Goal: Transaction & Acquisition: Purchase product/service

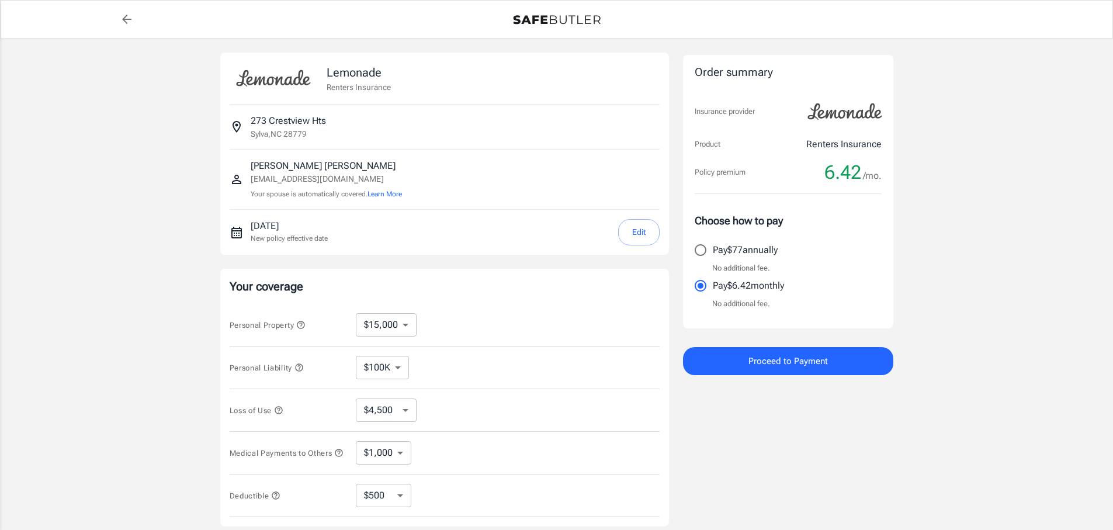
select select "15000"
select select "500"
click at [383, 322] on select "$10,000 $15,000 $20,000 $25,000 $30,000 $40,000 $50,000 $100K $150K $200K $250K" at bounding box center [386, 324] width 61 height 23
select select "25000"
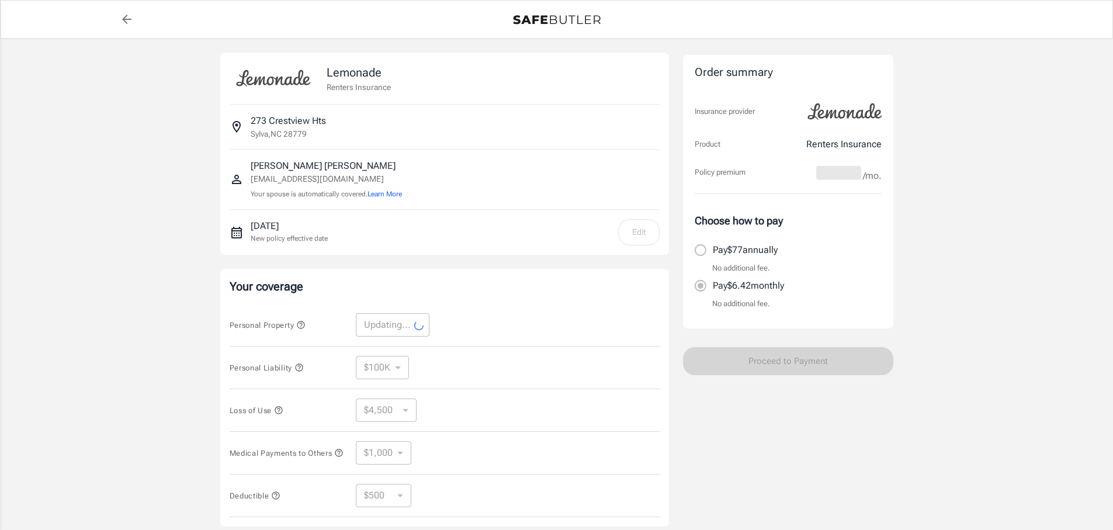
select select "25000"
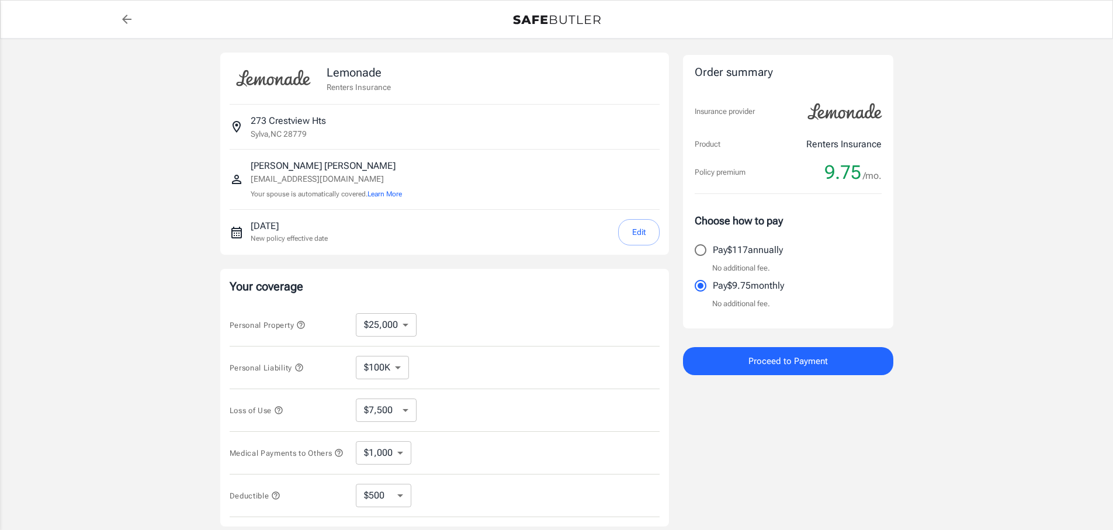
click at [381, 329] on select "$10,000 $15,000 $20,000 $25,000 $30,000 $40,000 $50,000 $100K $150K $200K $250K" at bounding box center [386, 324] width 61 height 23
click at [509, 315] on div "Personal Property $10,000 $15,000 $20,000 $25,000 $30,000 $40,000 $50,000 $100K…" at bounding box center [445, 325] width 430 height 43
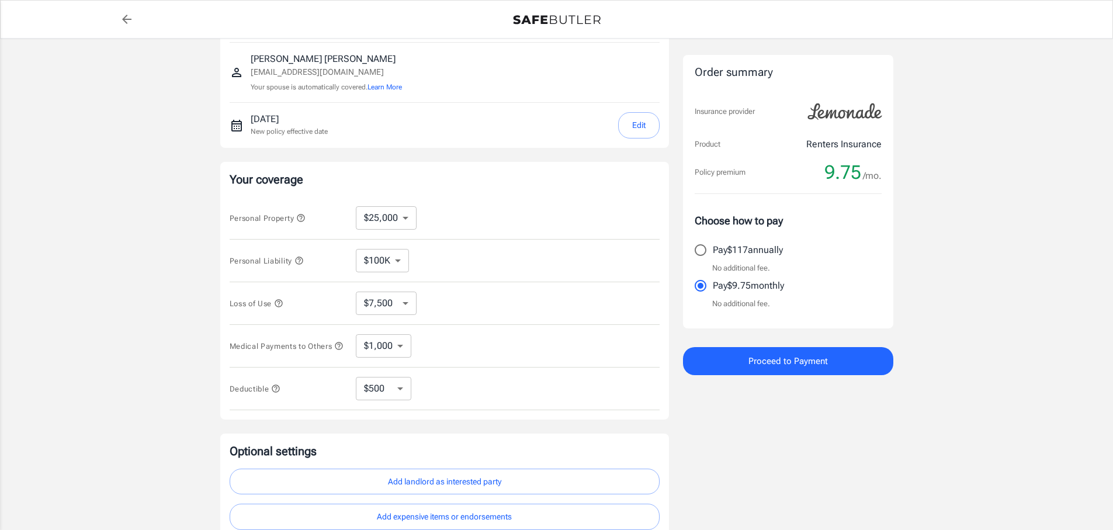
scroll to position [117, 0]
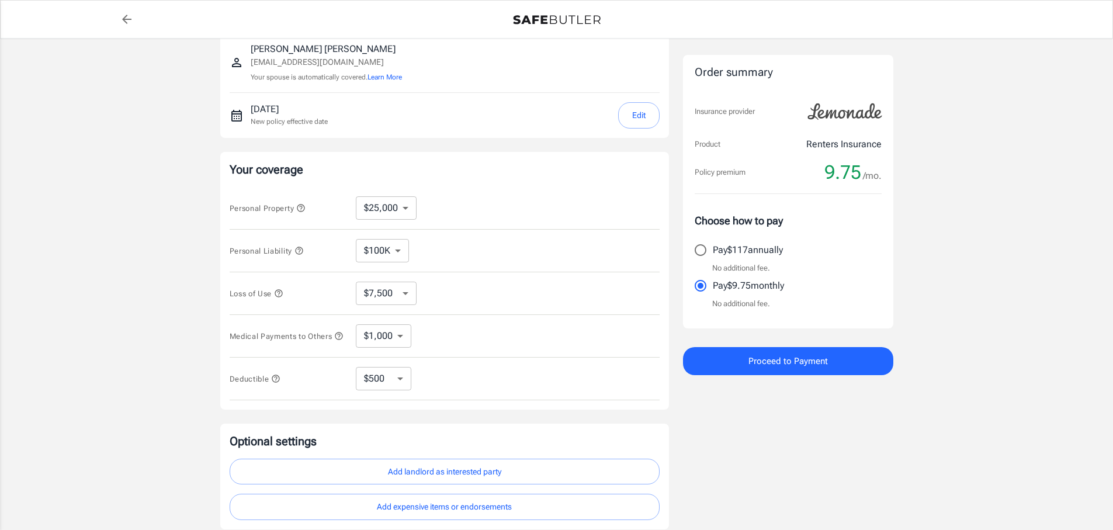
click at [413, 296] on select "$7,500 $13,500 $19,500 $28,500 $43,500 $64,500 $94,500 $136K $200K" at bounding box center [386, 292] width 61 height 23
select select "13500"
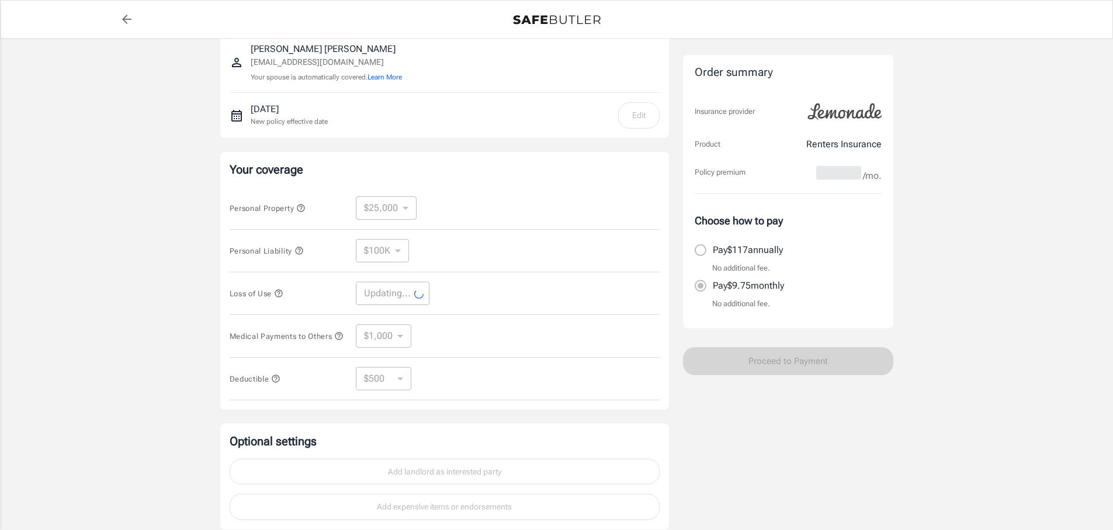
select select "13500"
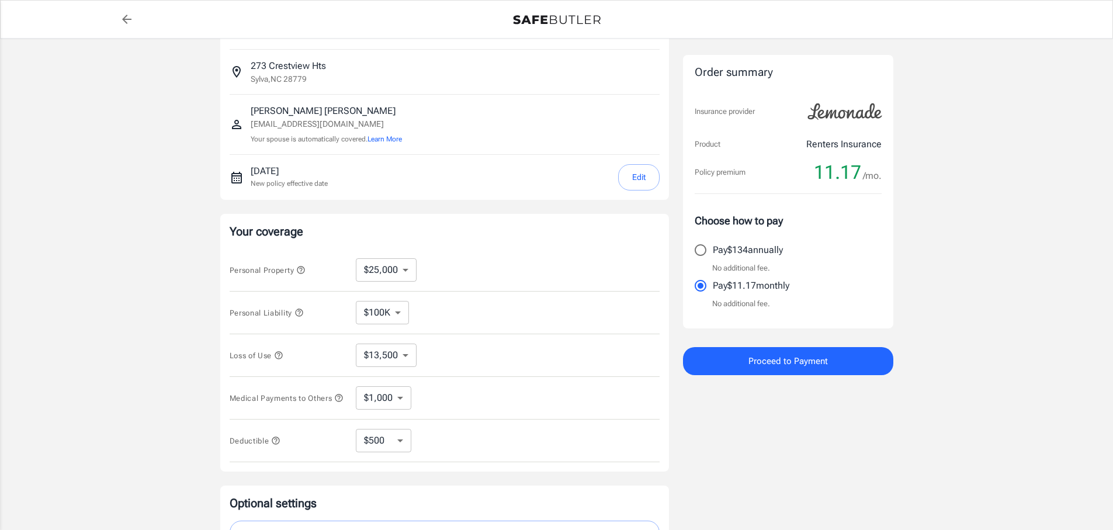
scroll to position [0, 0]
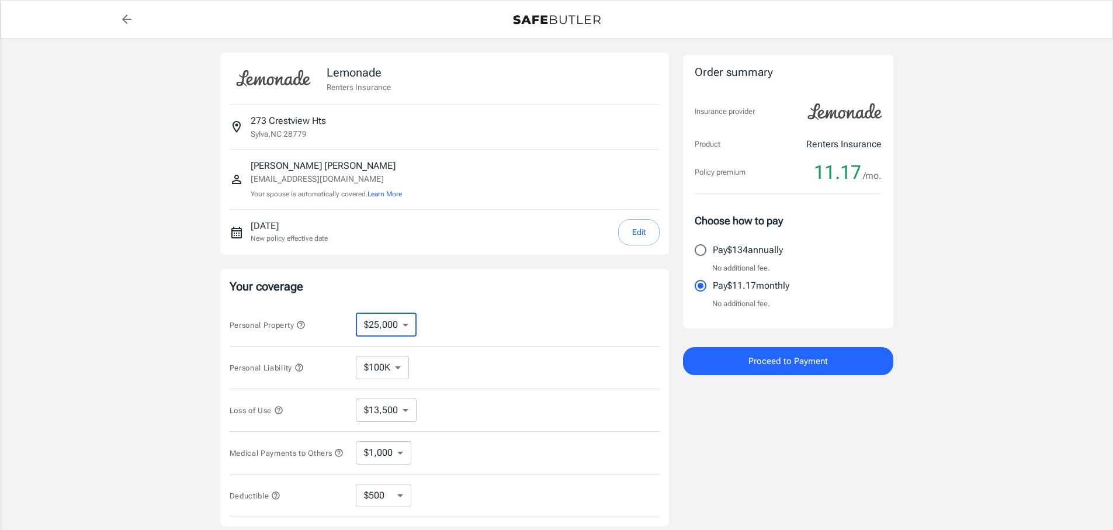
click at [374, 322] on select "$10,000 $15,000 $20,000 $25,000 $30,000 $40,000 $50,000 $100K $150K $200K $250K" at bounding box center [386, 324] width 61 height 23
select select "30000"
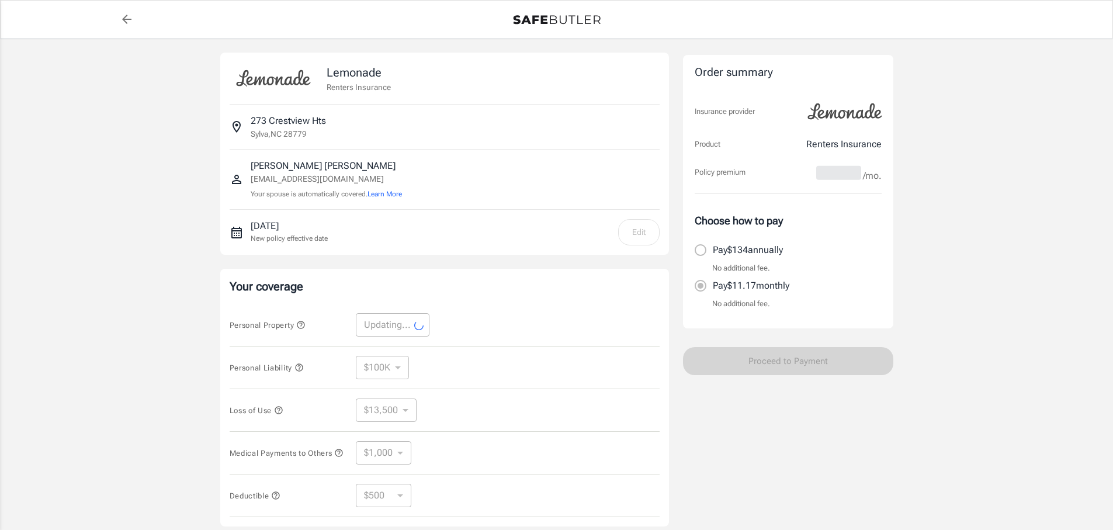
select select "30000"
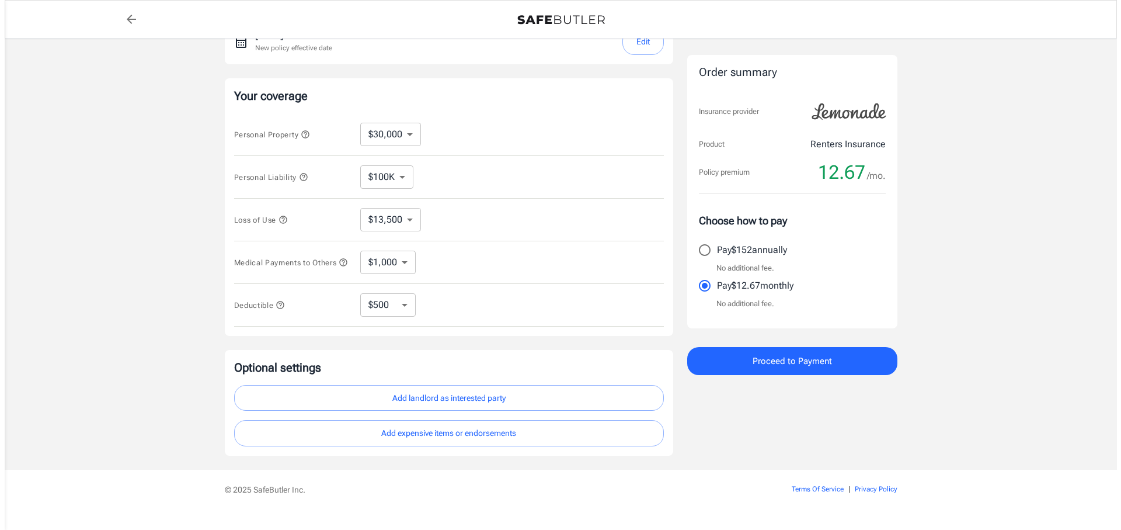
scroll to position [217, 0]
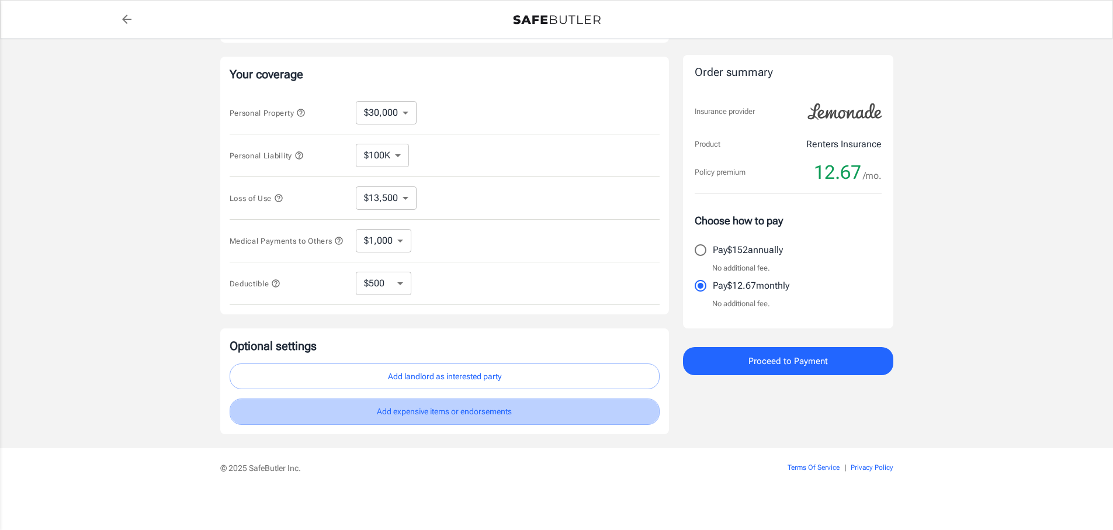
click at [356, 406] on button "Add expensive items or endorsements" at bounding box center [445, 411] width 430 height 26
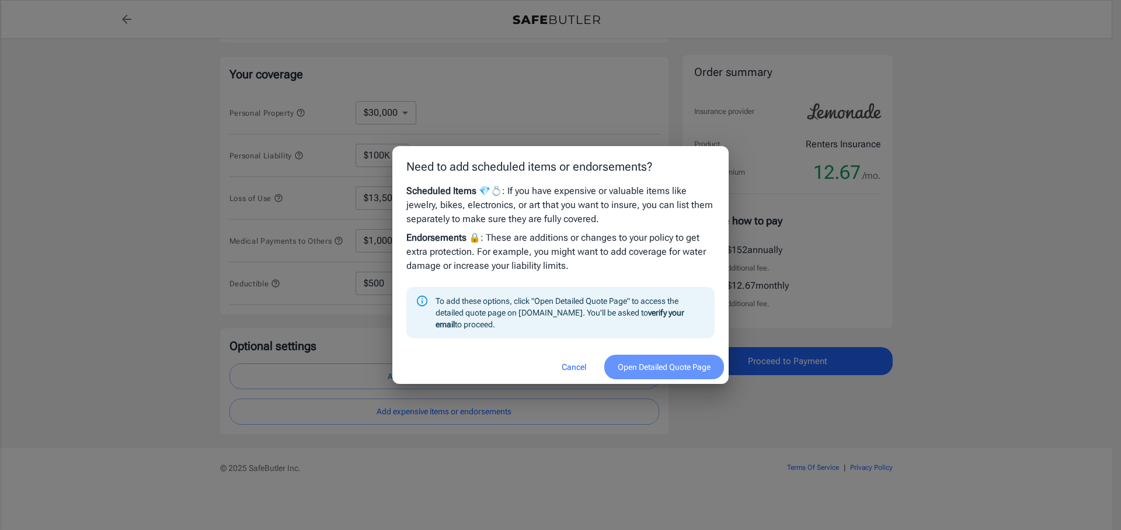
click at [649, 355] on button "Open Detailed Quote Page" at bounding box center [664, 367] width 120 height 25
